Goal: Task Accomplishment & Management: Manage account settings

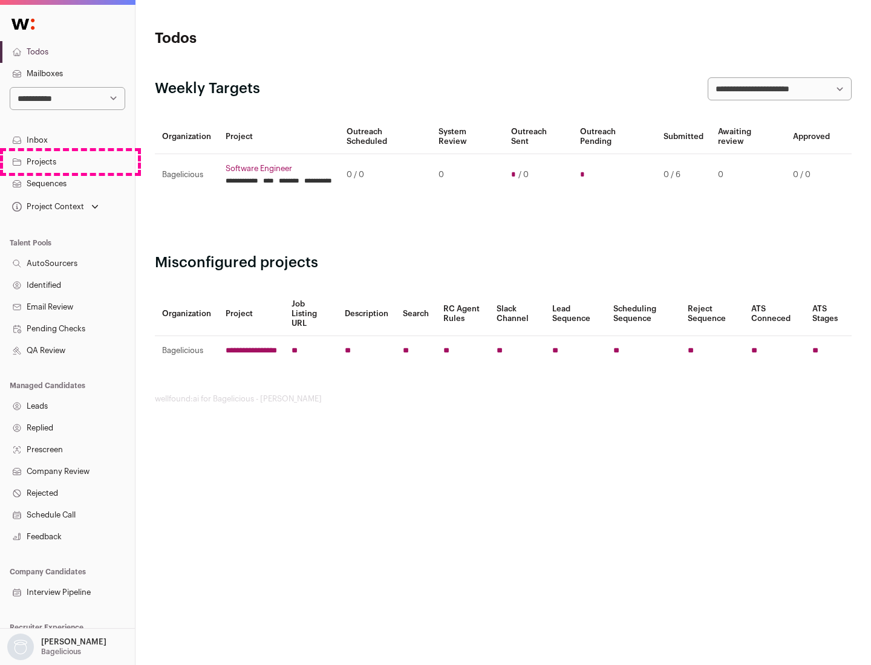
click at [67, 161] on link "Projects" at bounding box center [67, 162] width 135 height 22
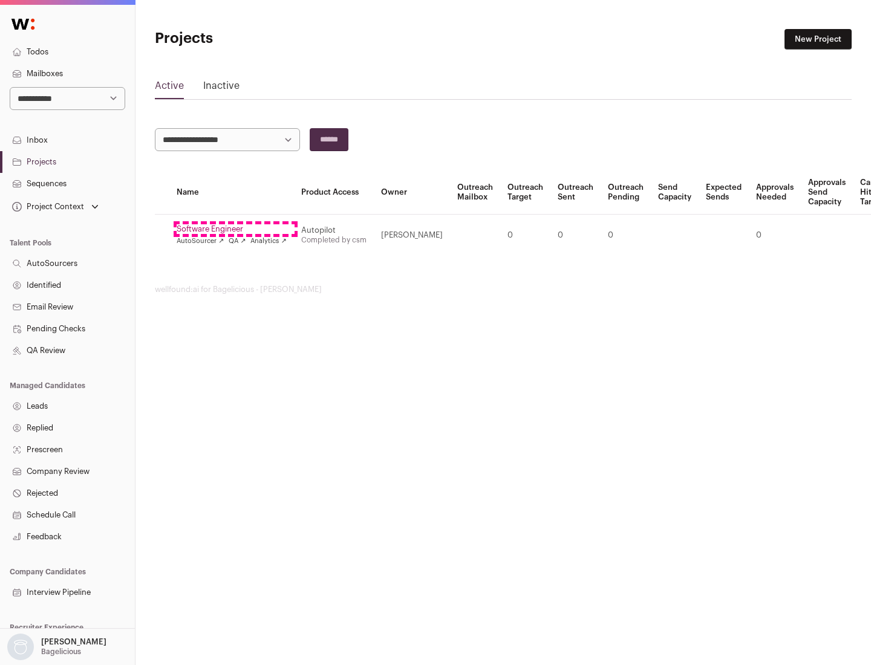
click at [235, 229] on link "Software Engineer" at bounding box center [232, 229] width 110 height 10
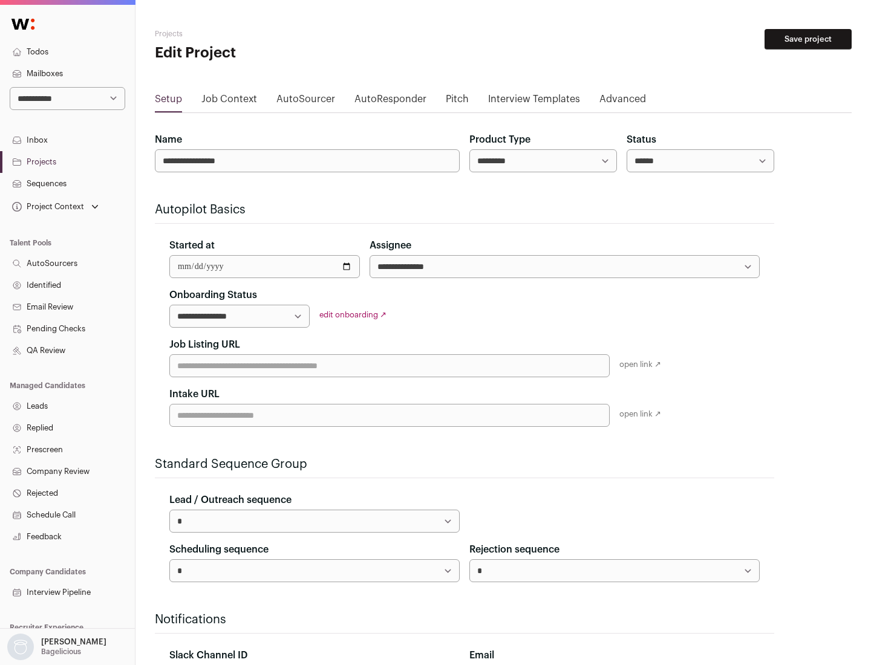
click at [808, 39] on button "Save project" at bounding box center [807, 39] width 87 height 21
